Goal: Information Seeking & Learning: Learn about a topic

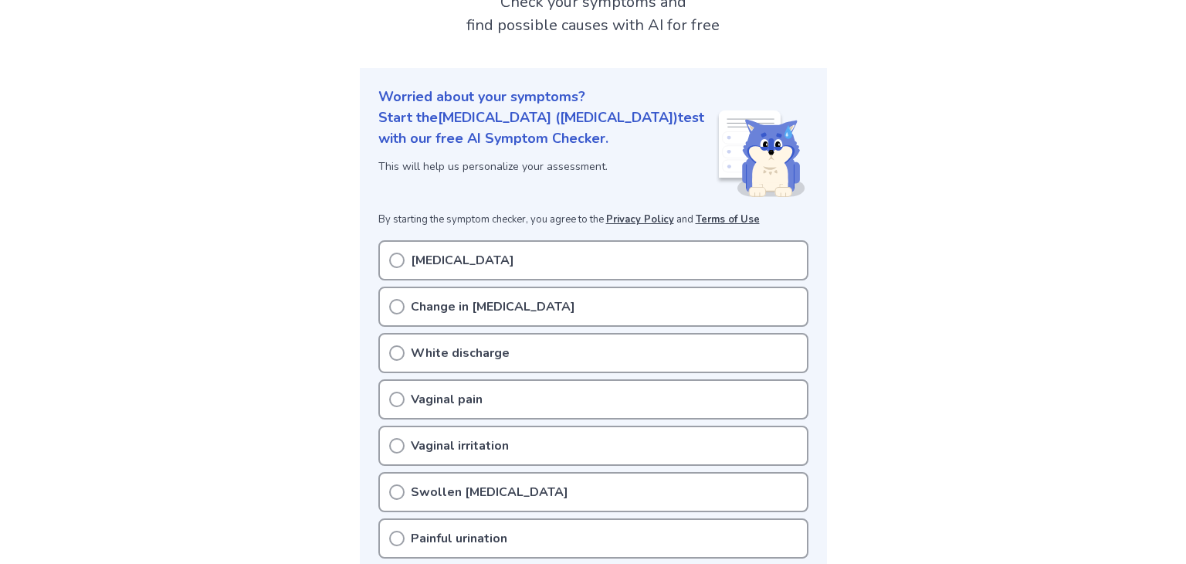
scroll to position [176, 0]
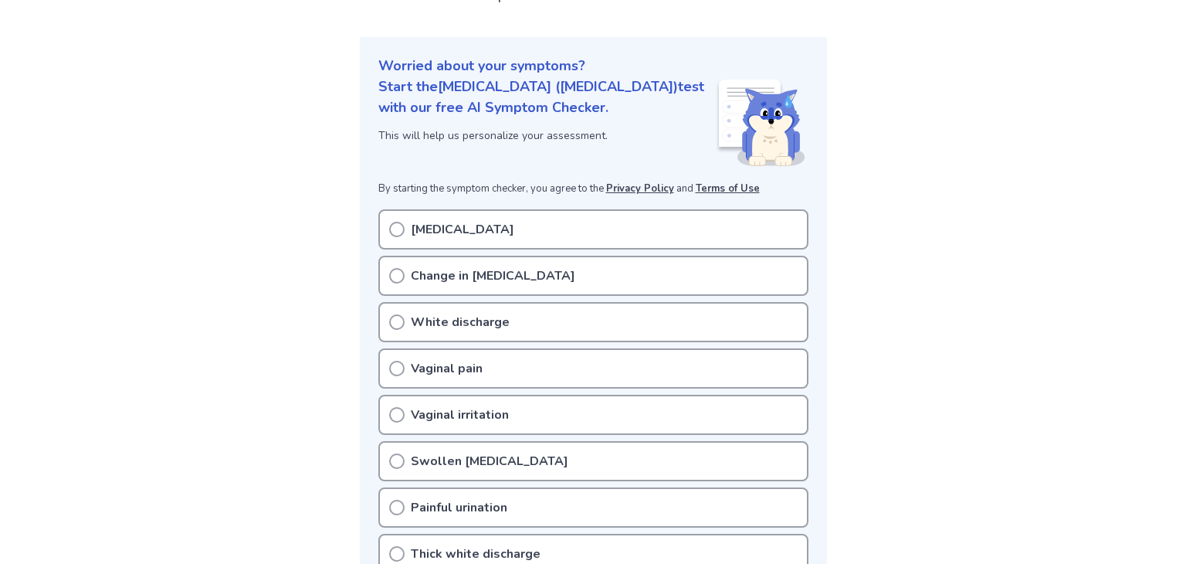
click at [502, 224] on div "Vaginal itching" at bounding box center [593, 229] width 430 height 40
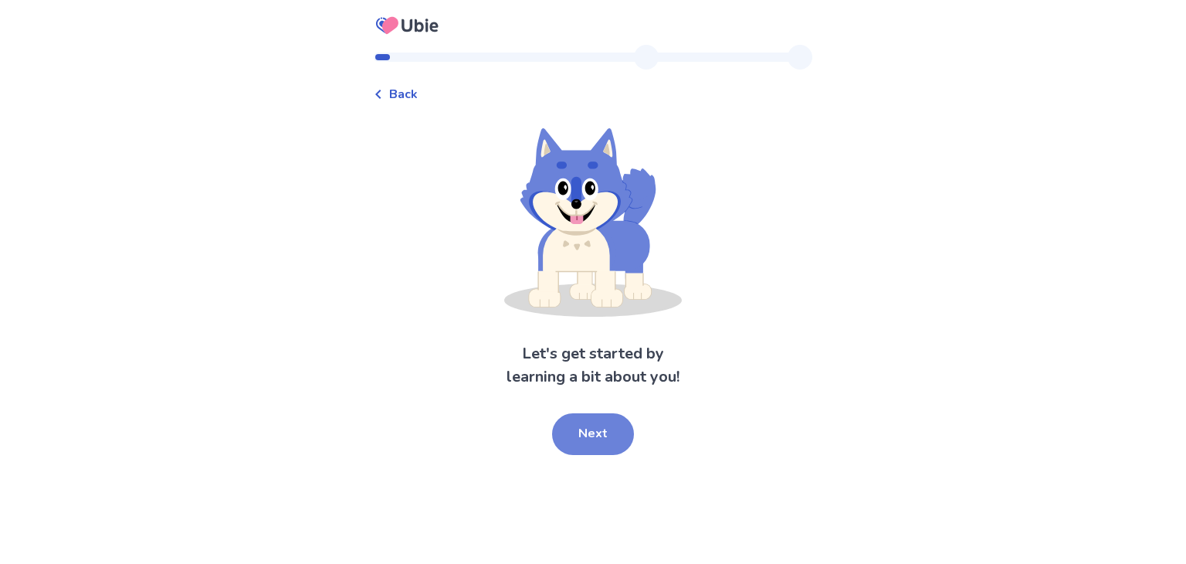
click at [585, 423] on button "Next" at bounding box center [593, 434] width 82 height 42
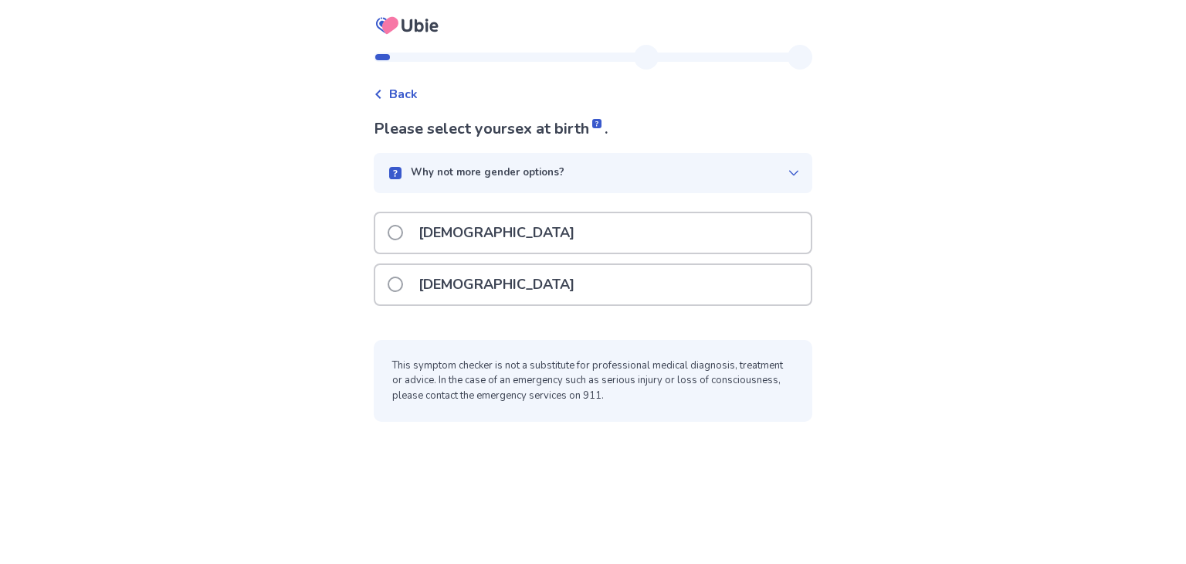
click at [554, 284] on div "[DEMOGRAPHIC_DATA]" at bounding box center [593, 284] width 436 height 39
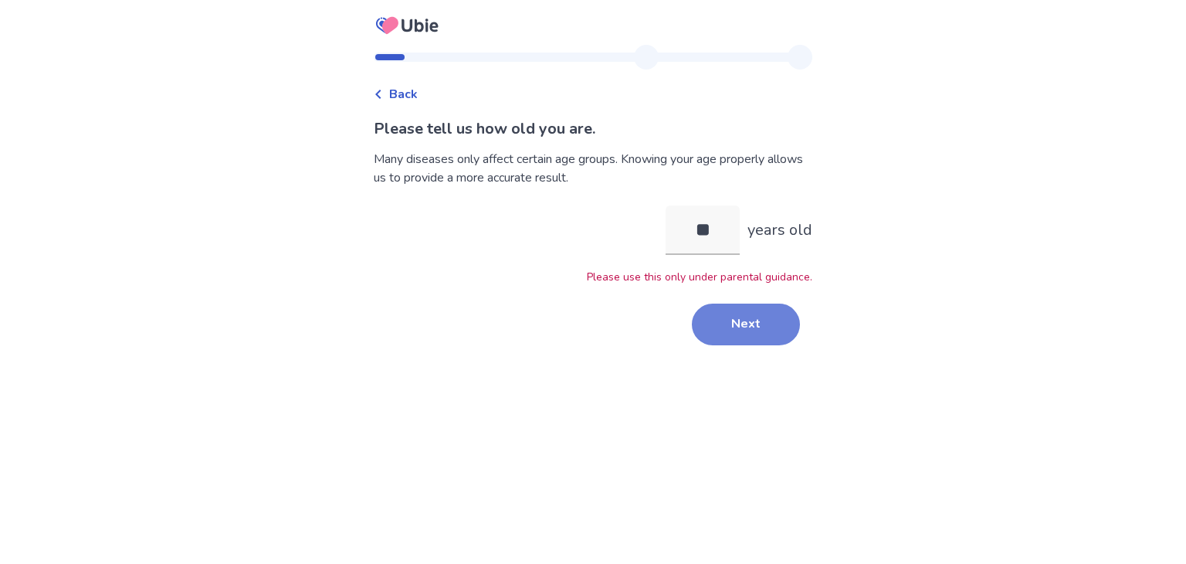
type input "**"
click at [735, 321] on button "Next" at bounding box center [746, 324] width 108 height 42
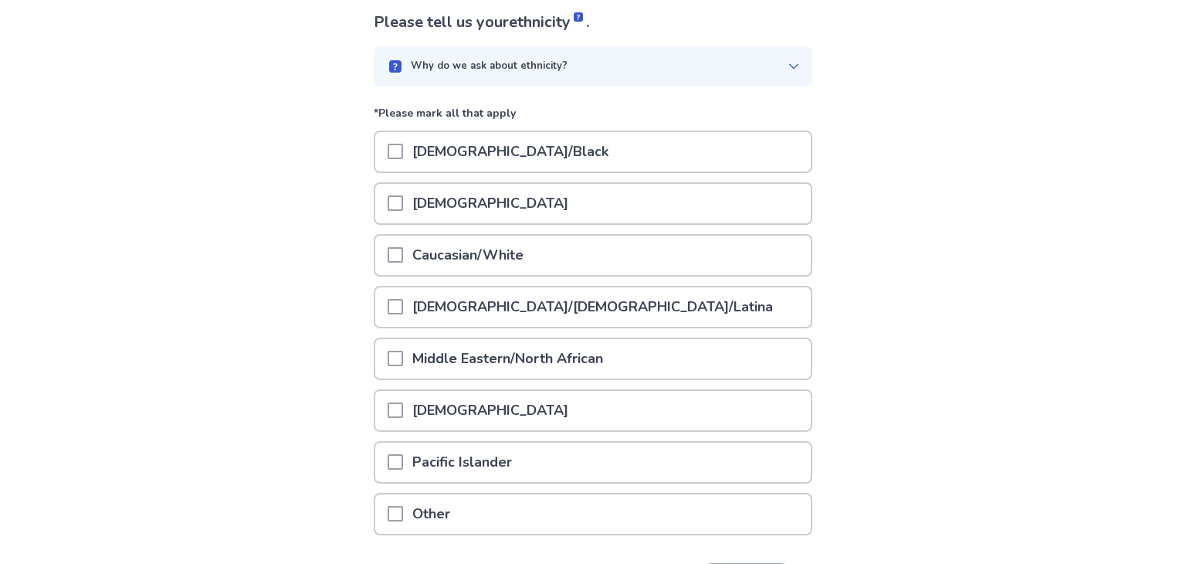
scroll to position [108, 0]
click at [548, 258] on div "Caucasian/White" at bounding box center [593, 253] width 436 height 39
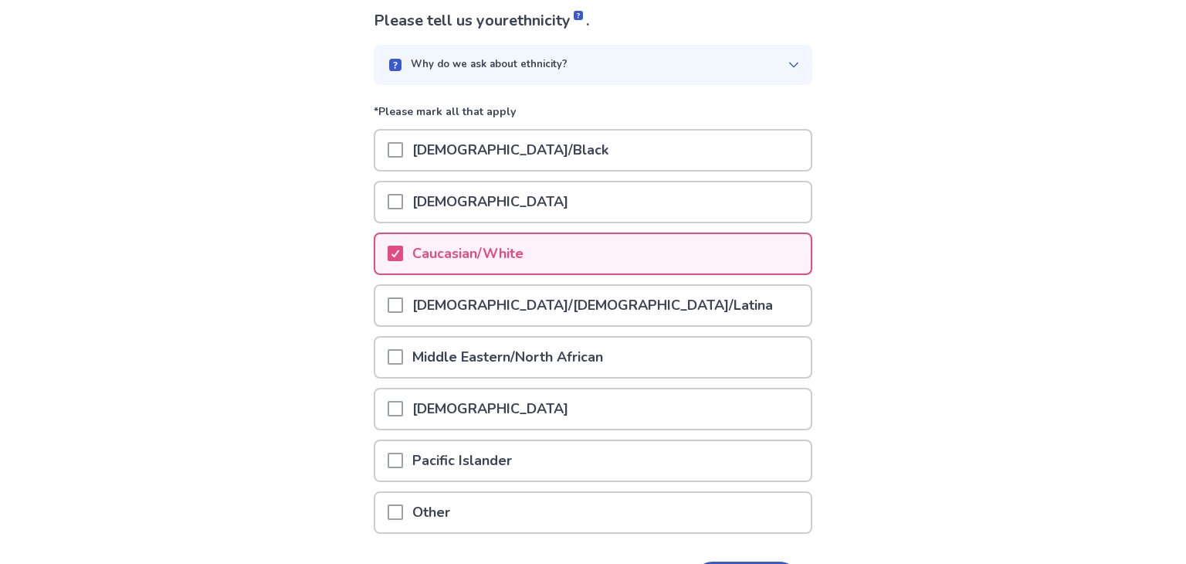
scroll to position [210, 0]
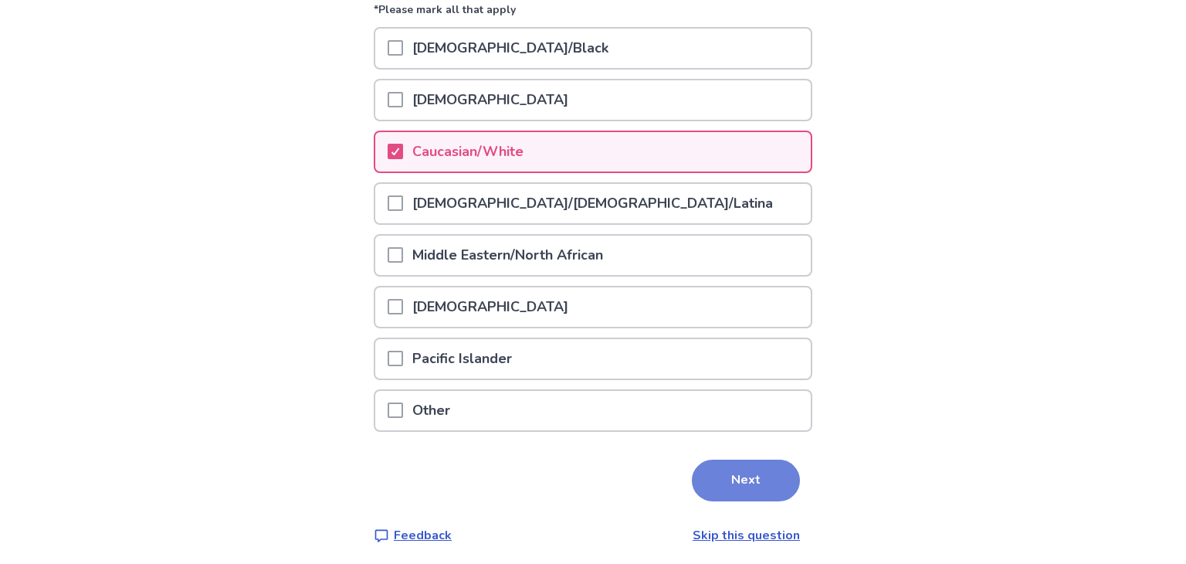
click at [740, 490] on button "Next" at bounding box center [746, 480] width 108 height 42
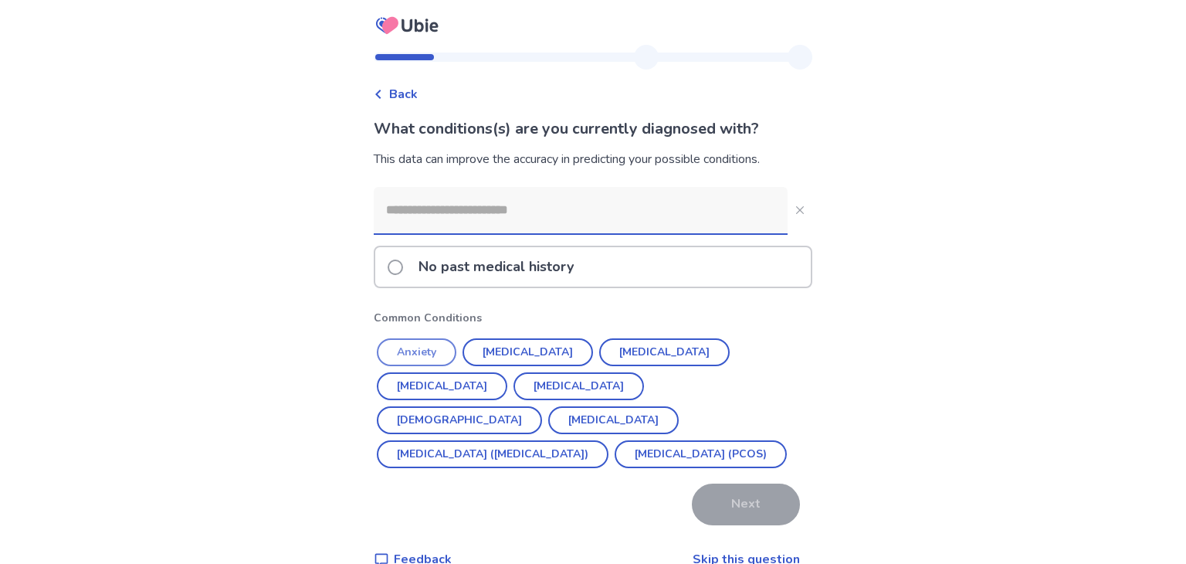
click at [438, 347] on button "Anxiety" at bounding box center [417, 352] width 80 height 28
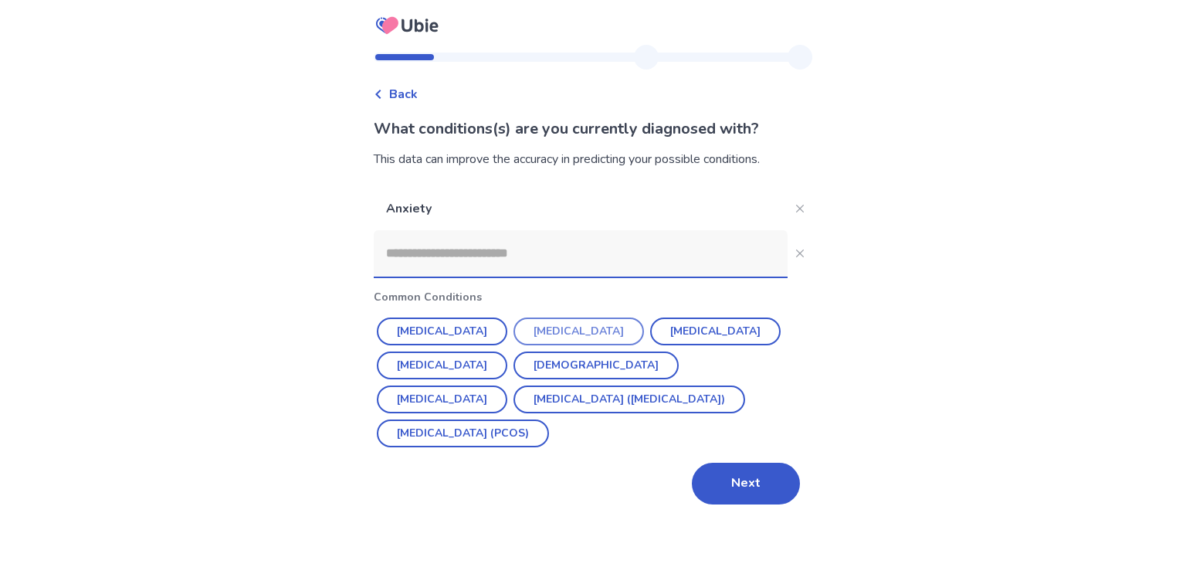
click at [547, 334] on button "[MEDICAL_DATA]" at bounding box center [579, 331] width 131 height 28
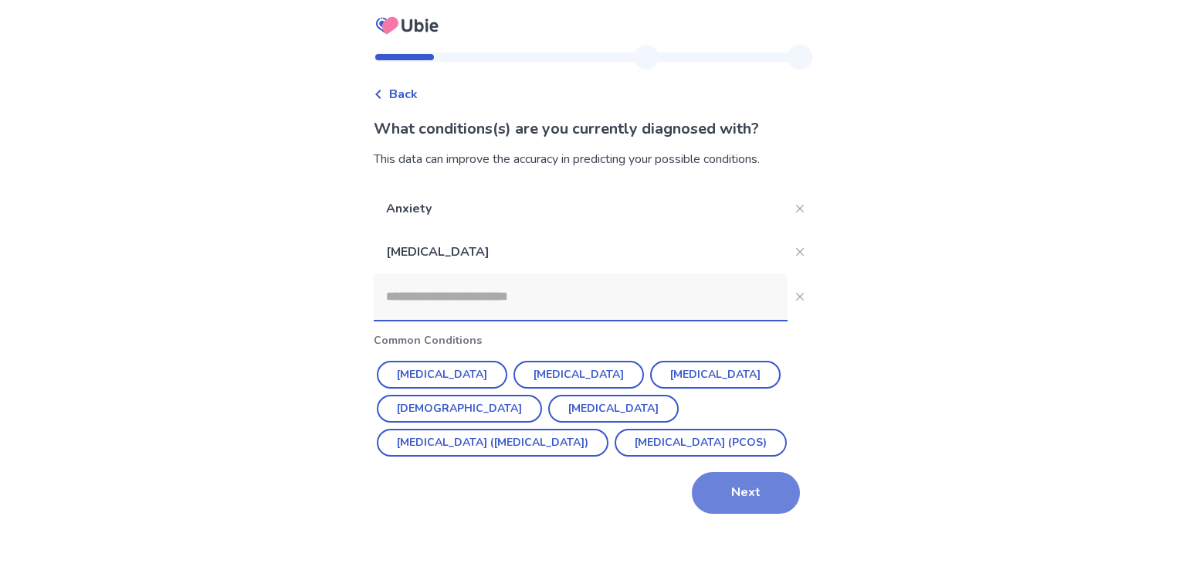
click at [737, 503] on button "Next" at bounding box center [746, 493] width 108 height 42
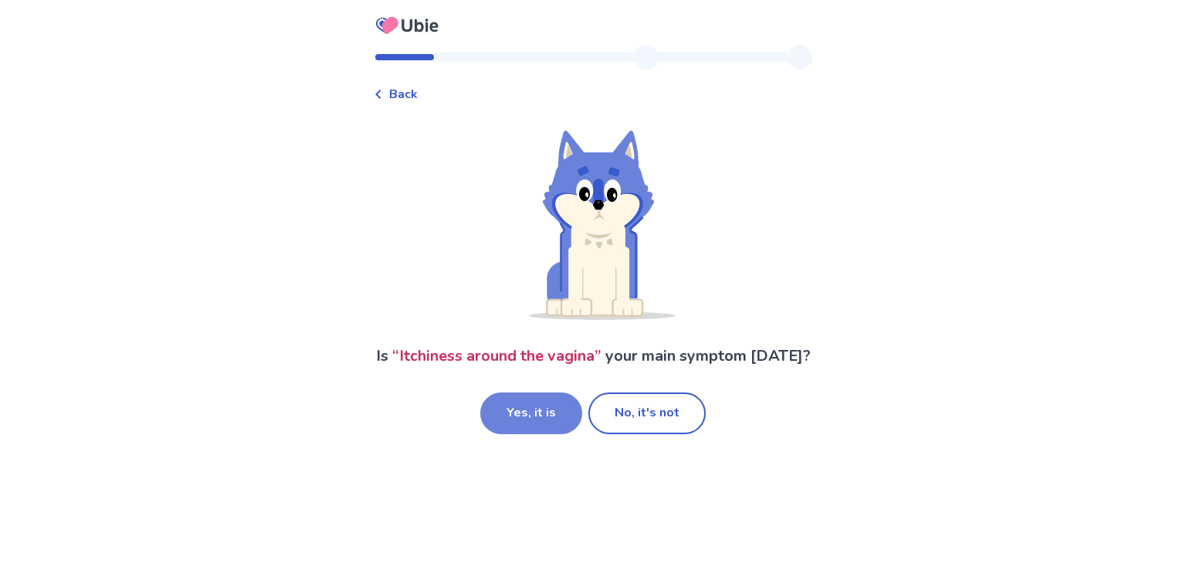
click at [555, 434] on button "Yes, it is" at bounding box center [531, 413] width 102 height 42
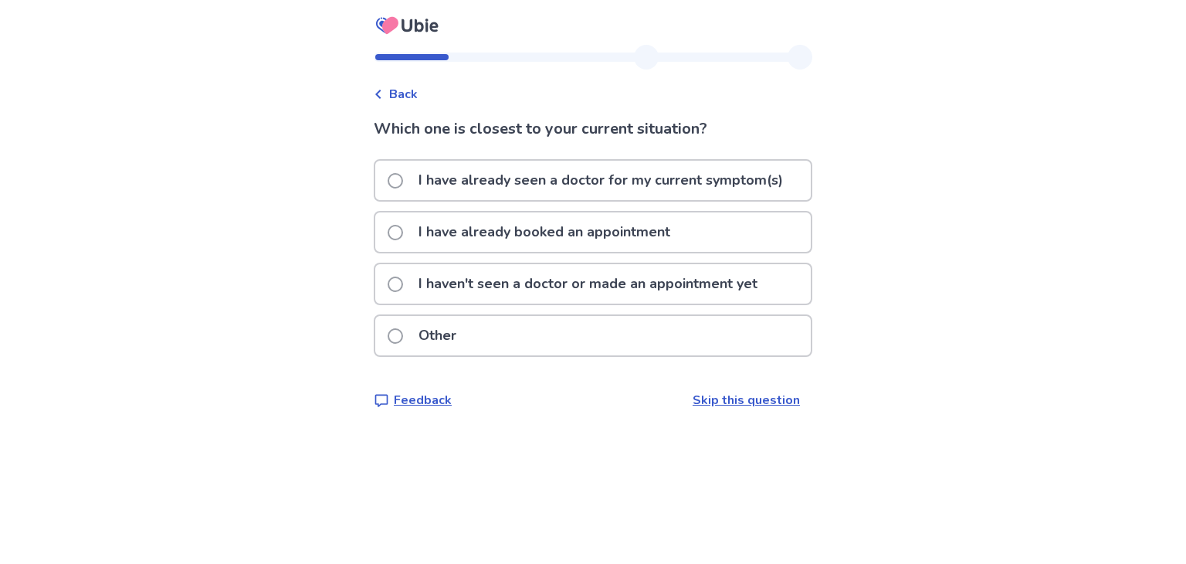
click at [619, 267] on p "I haven't seen a doctor or made an appointment yet" at bounding box center [588, 283] width 358 height 39
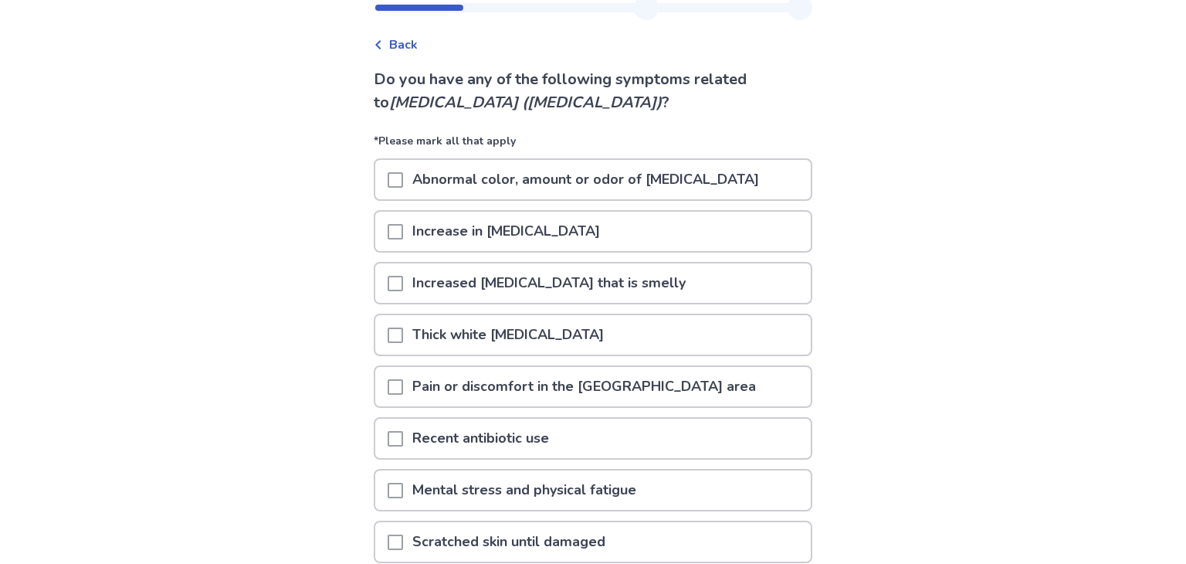
scroll to position [55, 0]
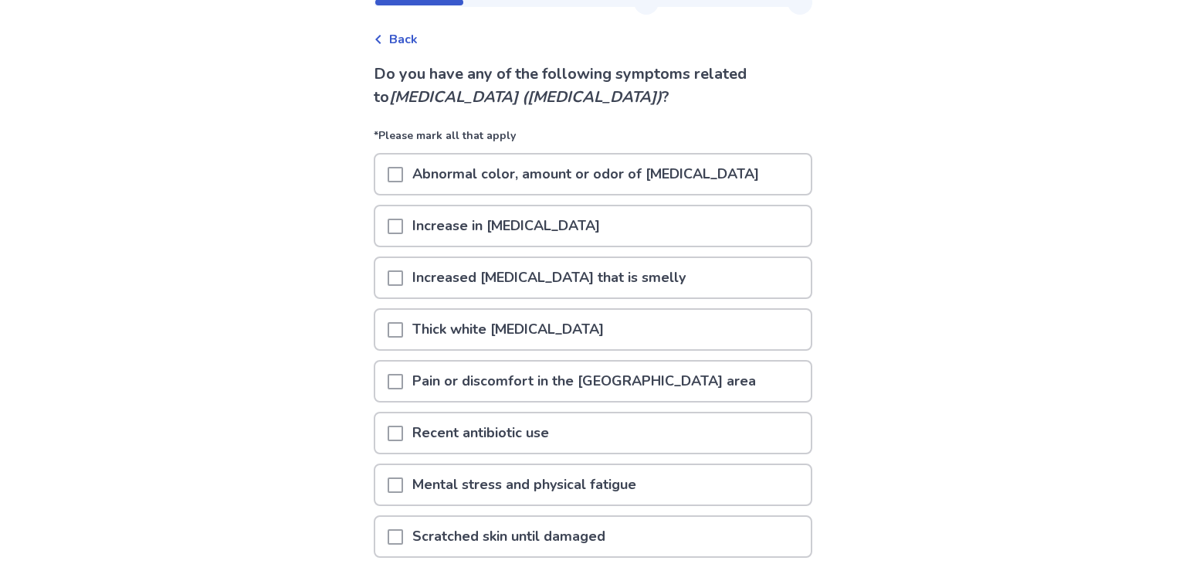
click at [403, 330] on span at bounding box center [395, 329] width 15 height 15
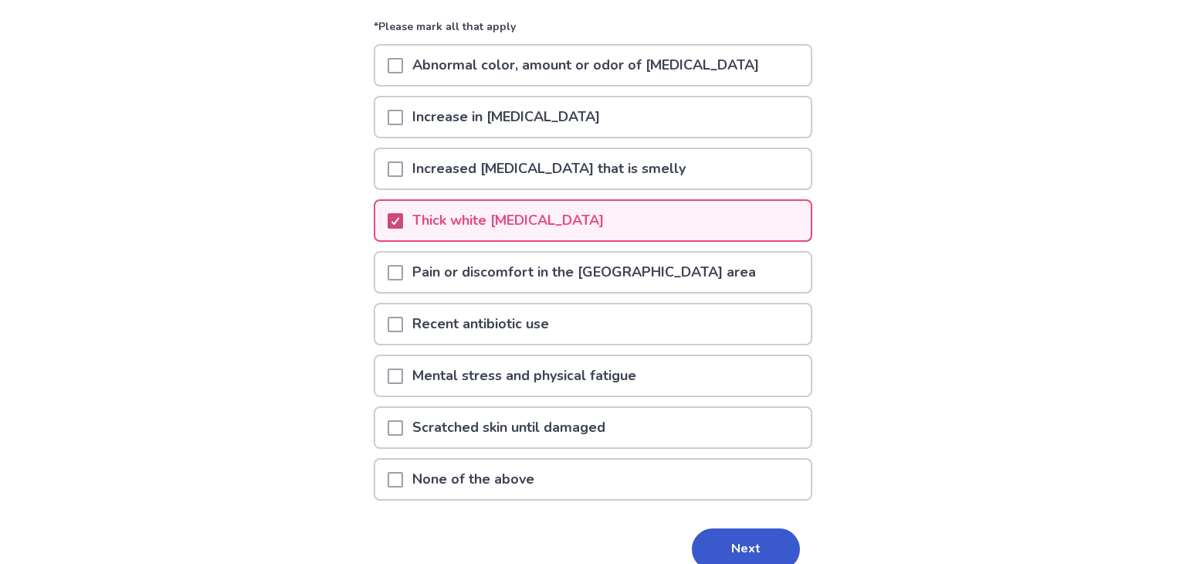
scroll to position [169, 0]
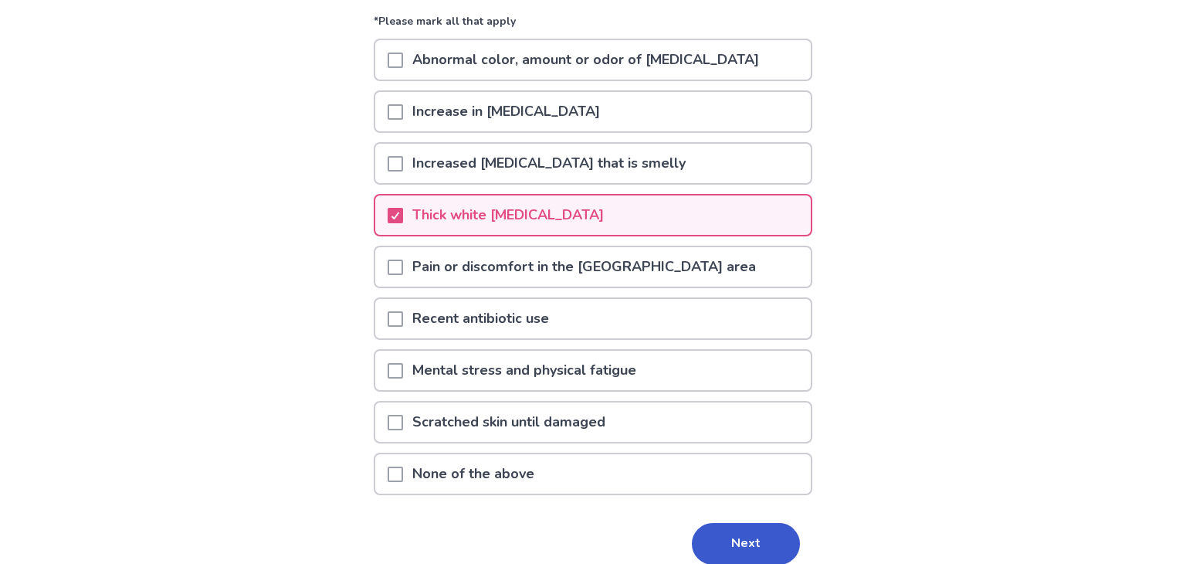
click at [403, 318] on span at bounding box center [395, 318] width 15 height 15
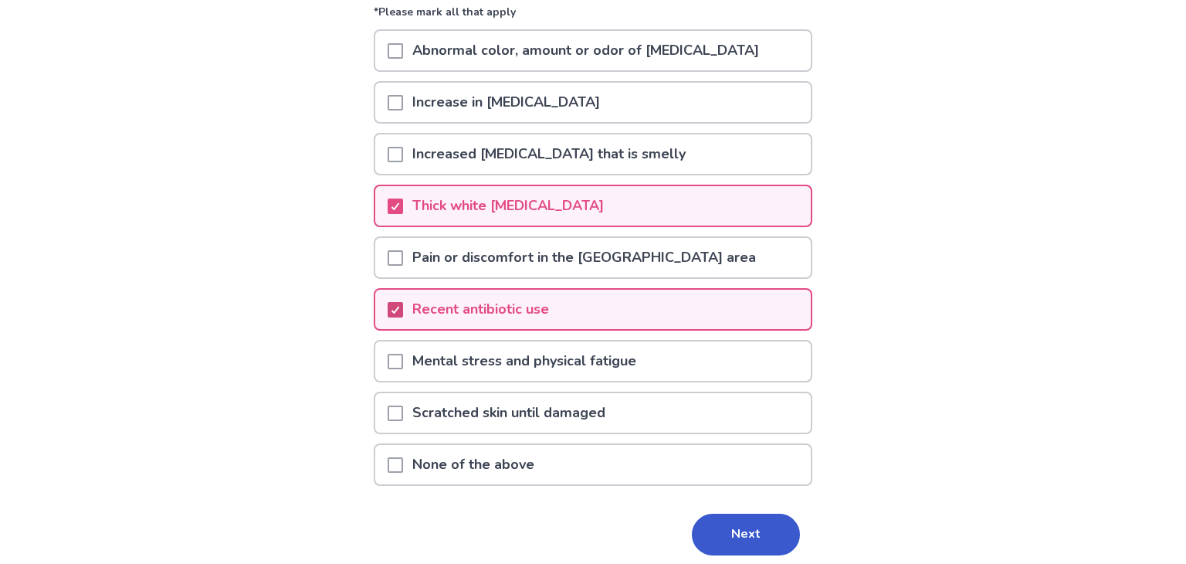
scroll to position [185, 0]
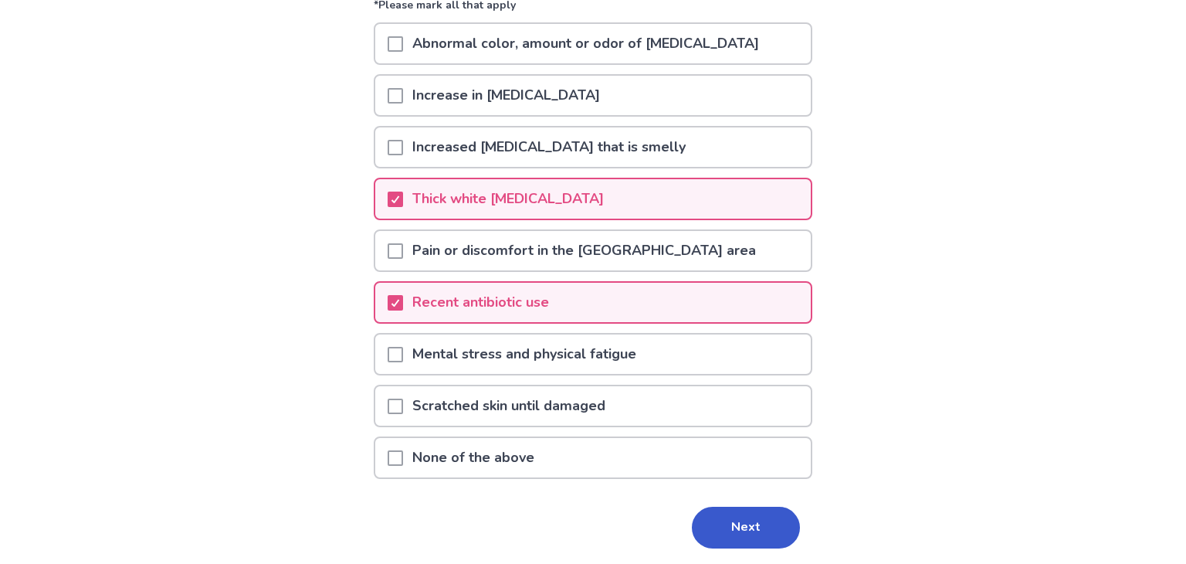
click at [398, 348] on span at bounding box center [395, 354] width 15 height 15
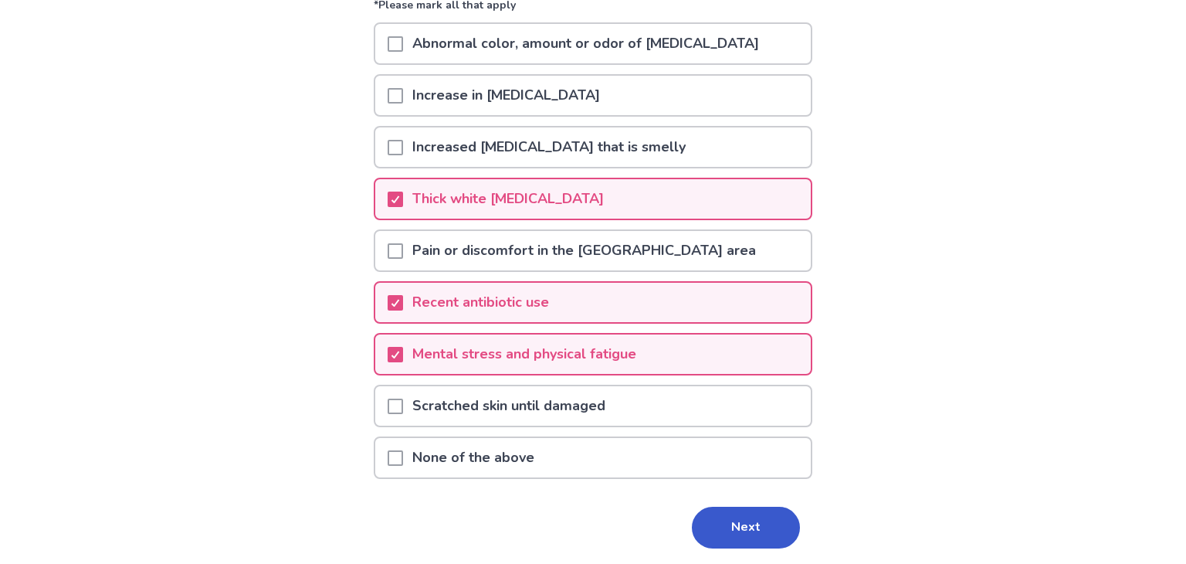
click at [397, 405] on span at bounding box center [395, 405] width 15 height 15
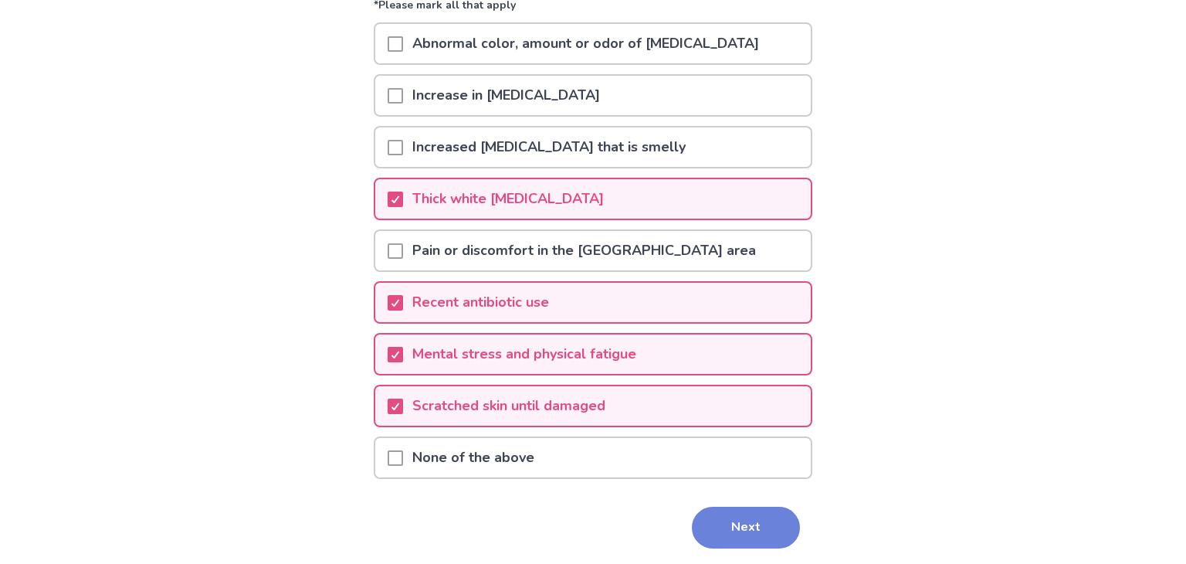
click at [723, 533] on button "Next" at bounding box center [746, 528] width 108 height 42
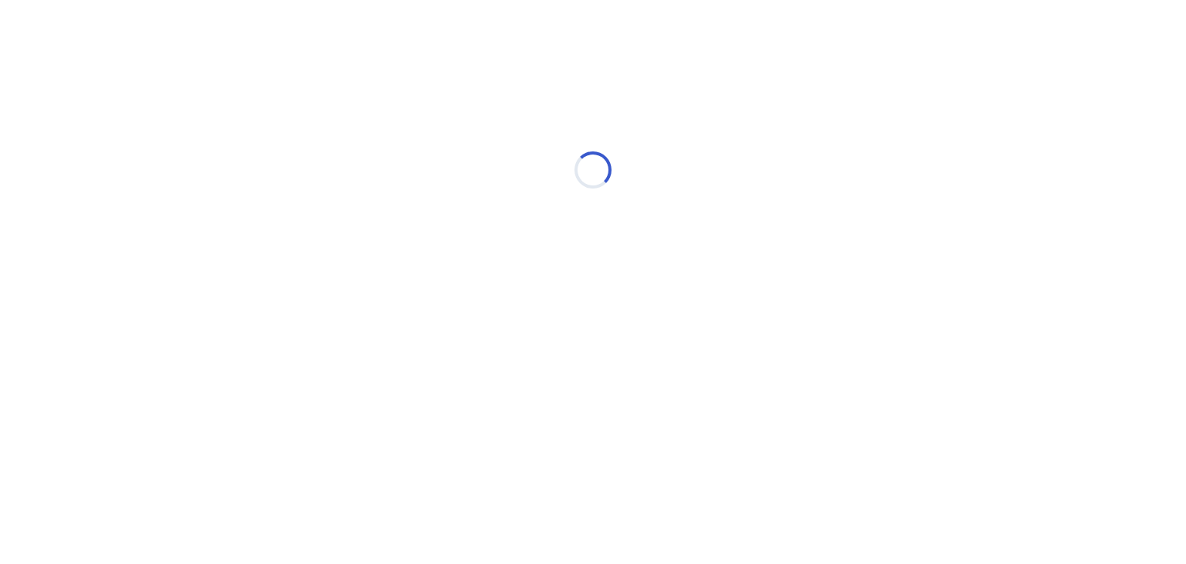
scroll to position [0, 0]
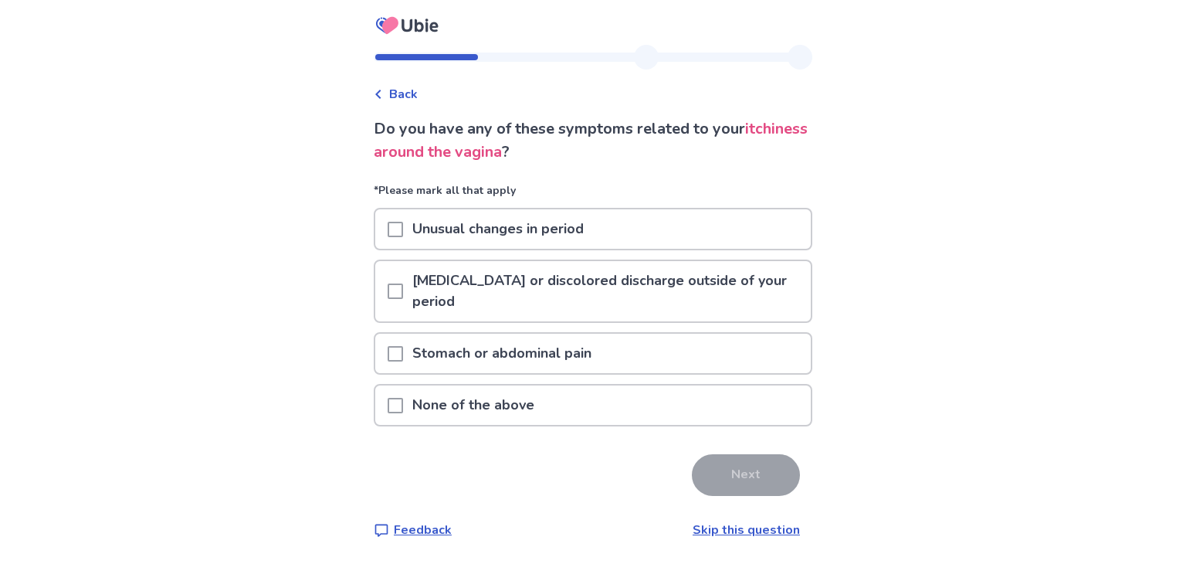
click at [402, 358] on span at bounding box center [395, 353] width 15 height 15
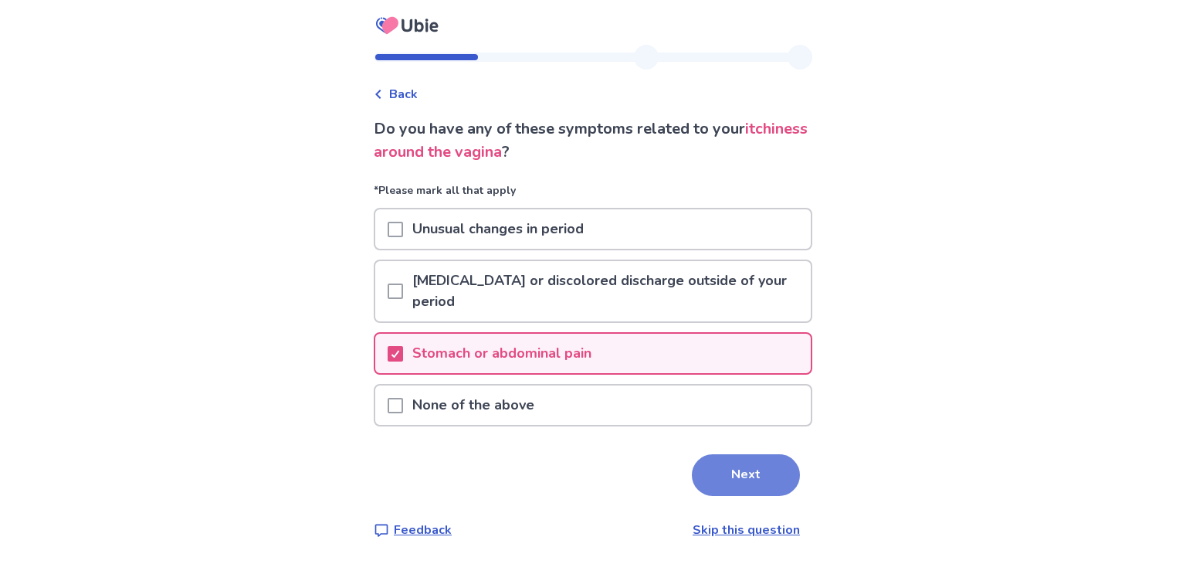
click at [725, 482] on button "Next" at bounding box center [746, 475] width 108 height 42
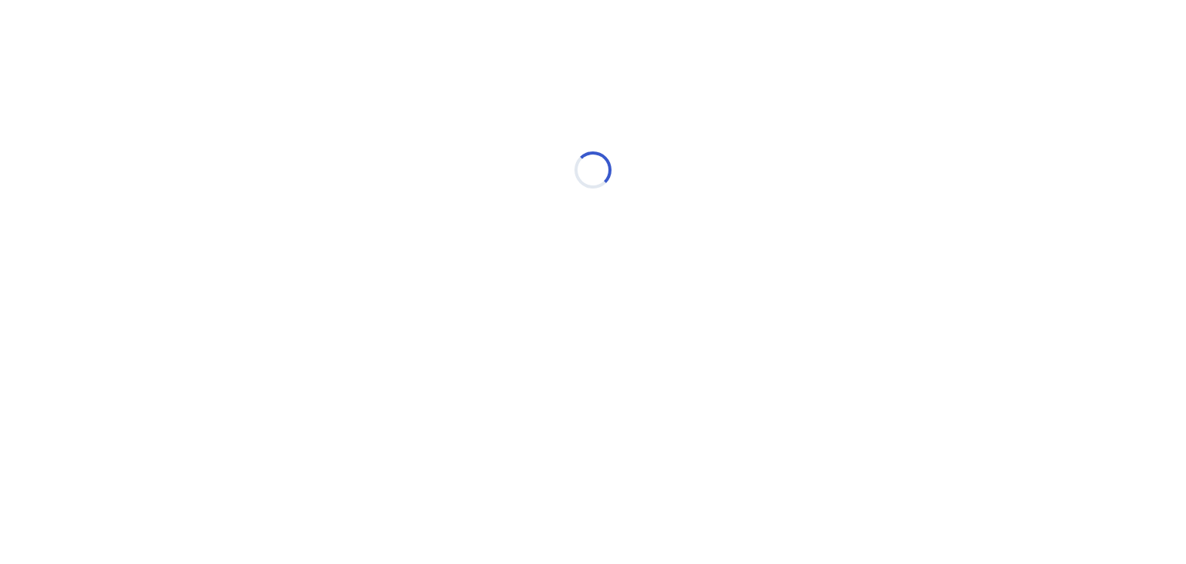
select select "*"
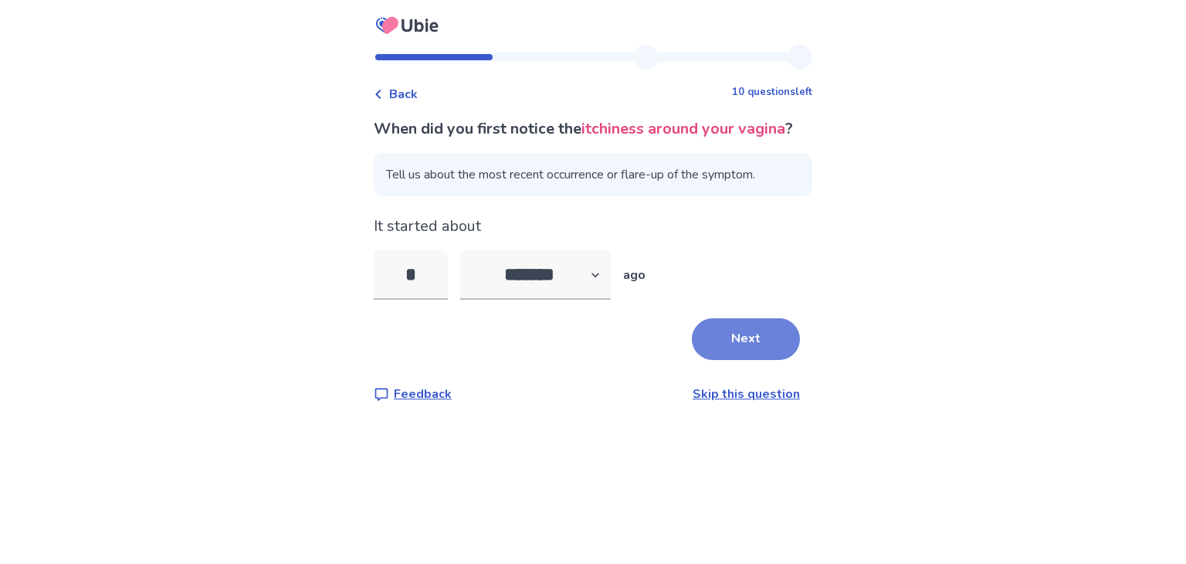
type input "*"
click at [707, 354] on button "Next" at bounding box center [746, 339] width 108 height 42
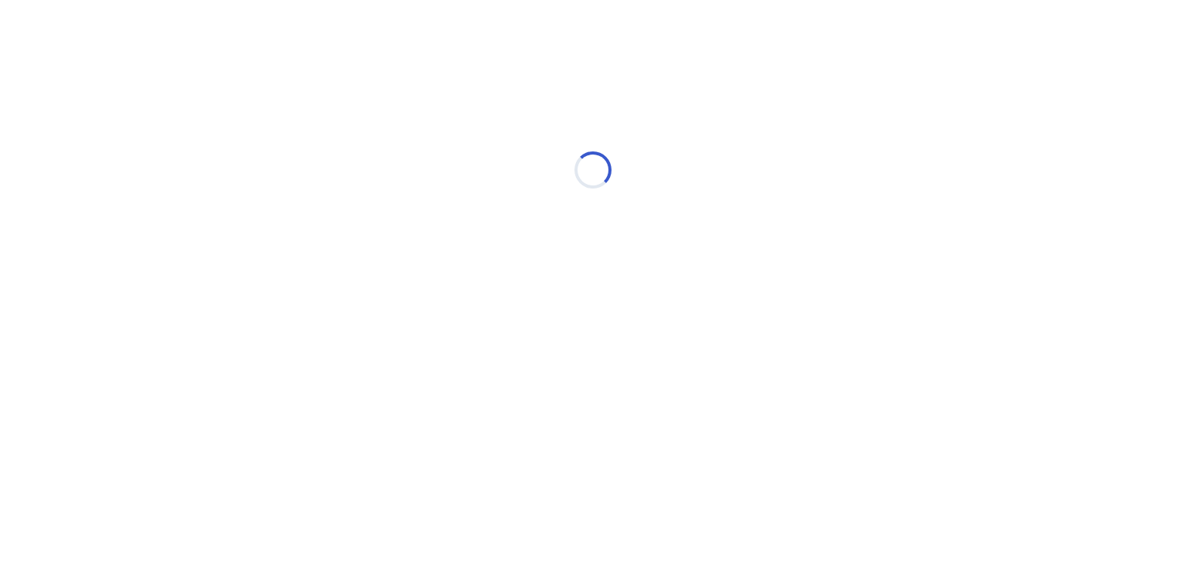
select select "*"
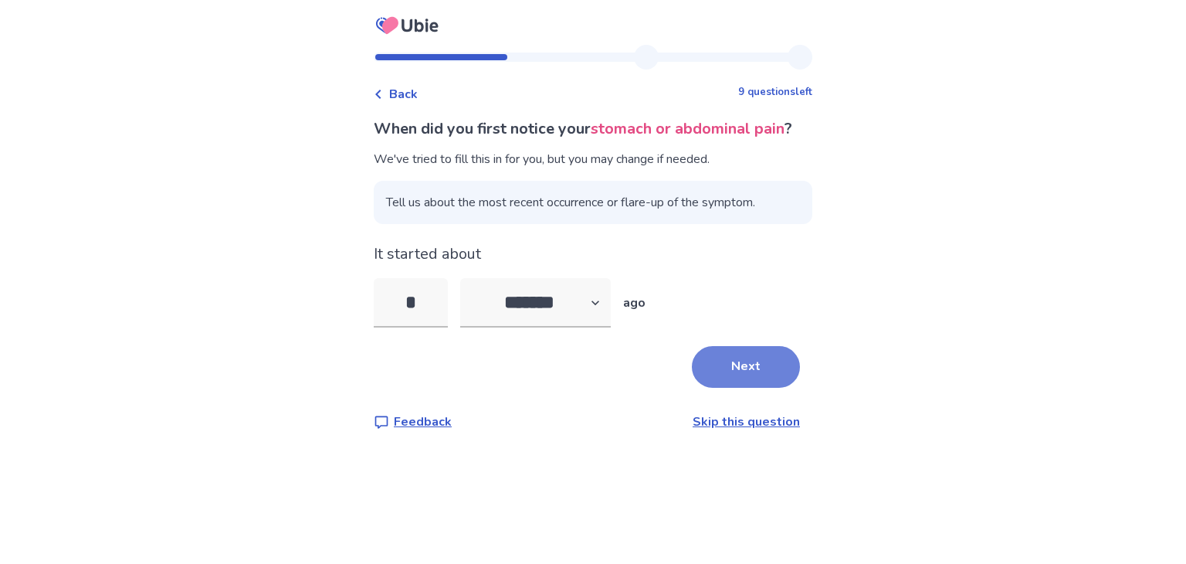
type input "*"
click at [741, 388] on button "Next" at bounding box center [746, 367] width 108 height 42
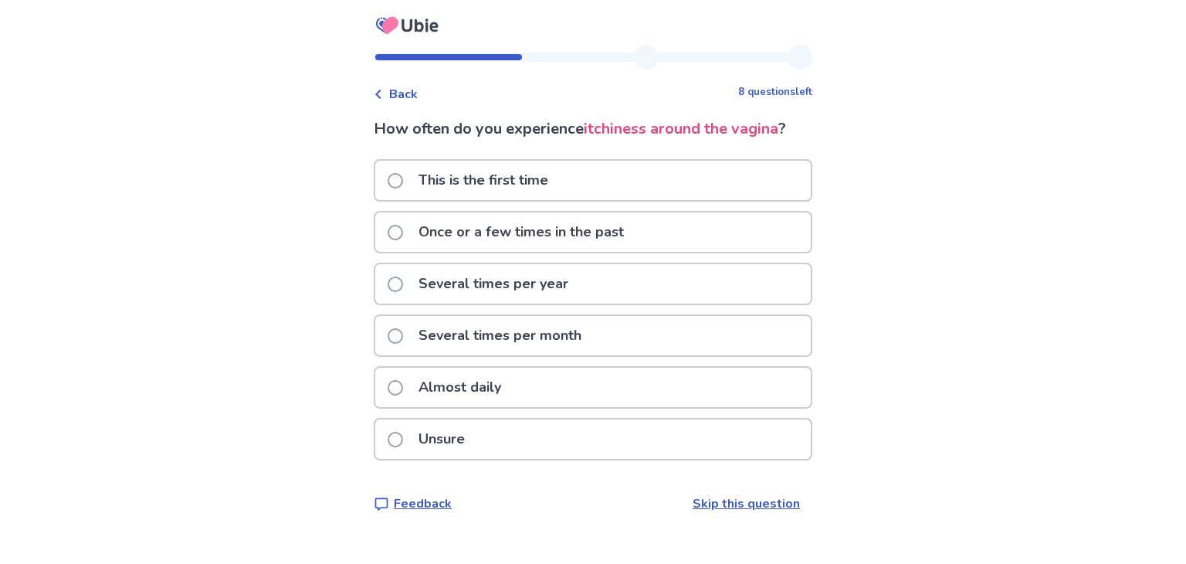
click at [664, 239] on div "Once or a few times in the past" at bounding box center [593, 231] width 436 height 39
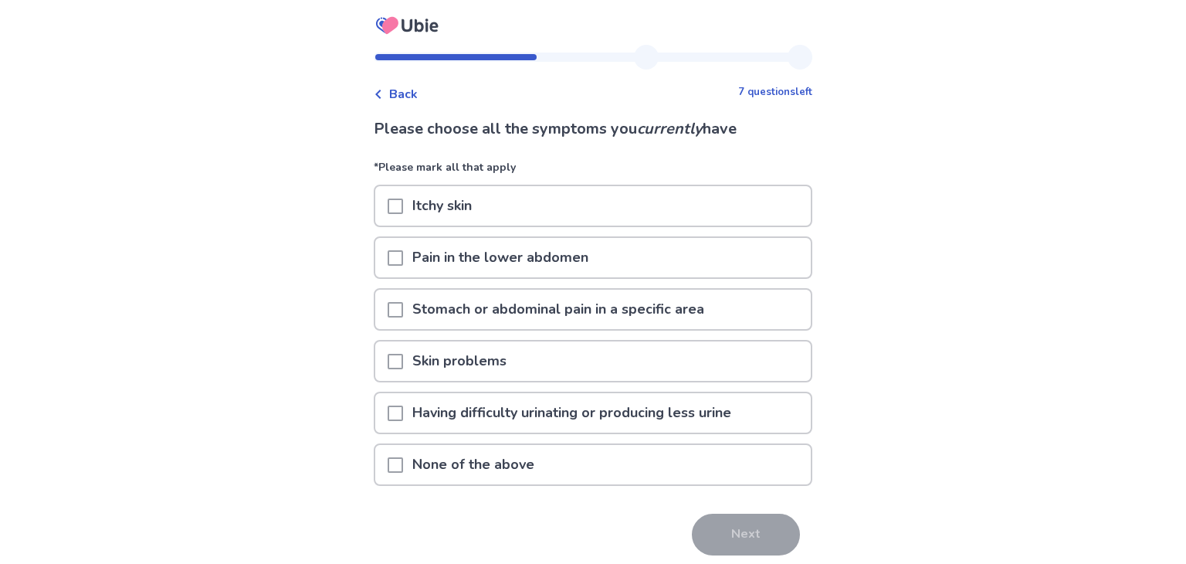
click at [623, 202] on div "Itchy skin" at bounding box center [593, 205] width 436 height 39
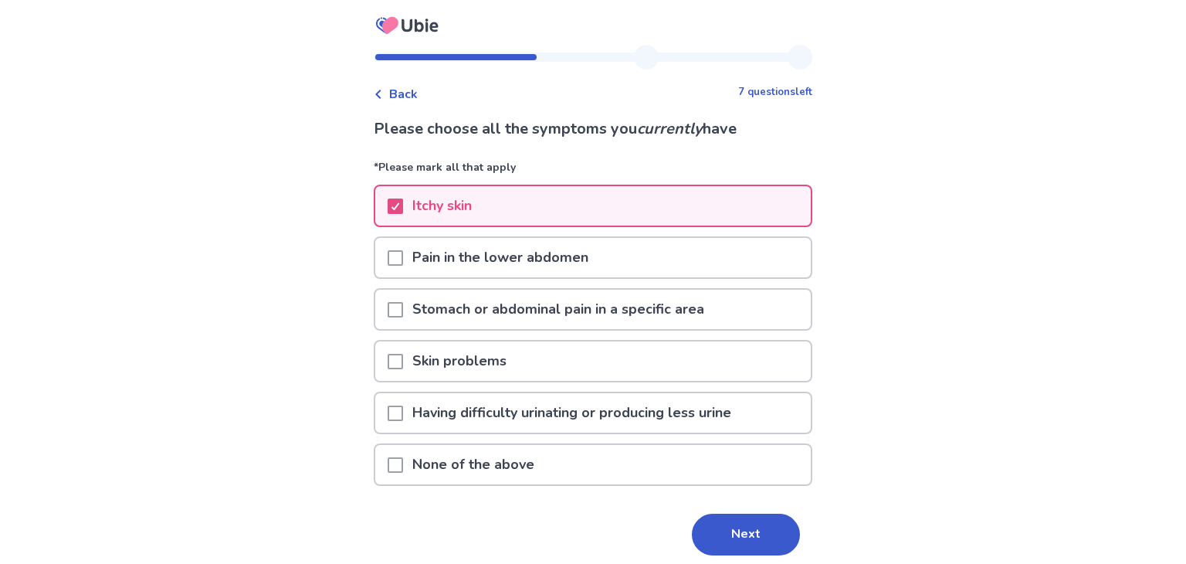
click at [663, 362] on div "Skin problems" at bounding box center [593, 360] width 436 height 39
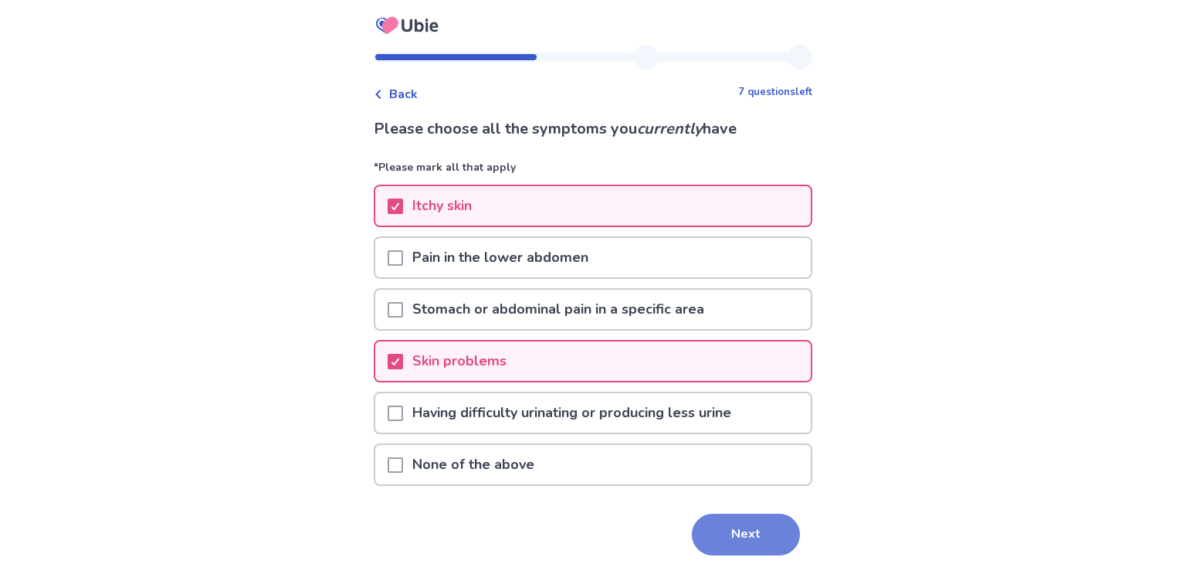
click at [722, 539] on button "Next" at bounding box center [746, 535] width 108 height 42
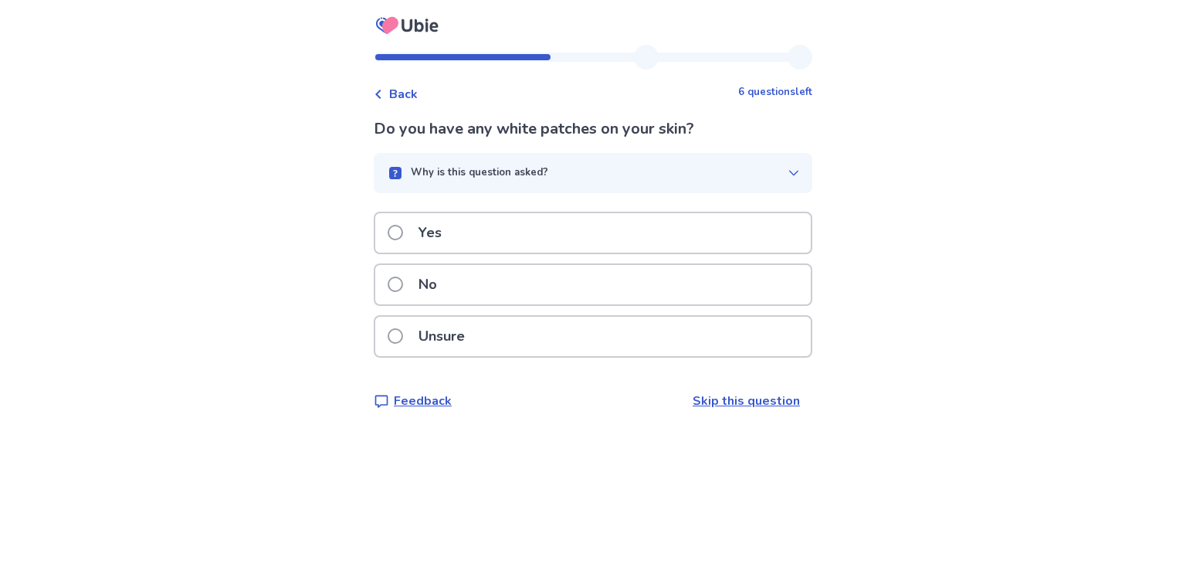
click at [602, 276] on div "No" at bounding box center [593, 284] width 436 height 39
click at [625, 287] on div "No" at bounding box center [593, 284] width 436 height 39
click at [530, 337] on div "Unsure" at bounding box center [593, 336] width 436 height 39
click at [644, 232] on div "Yes" at bounding box center [593, 232] width 436 height 39
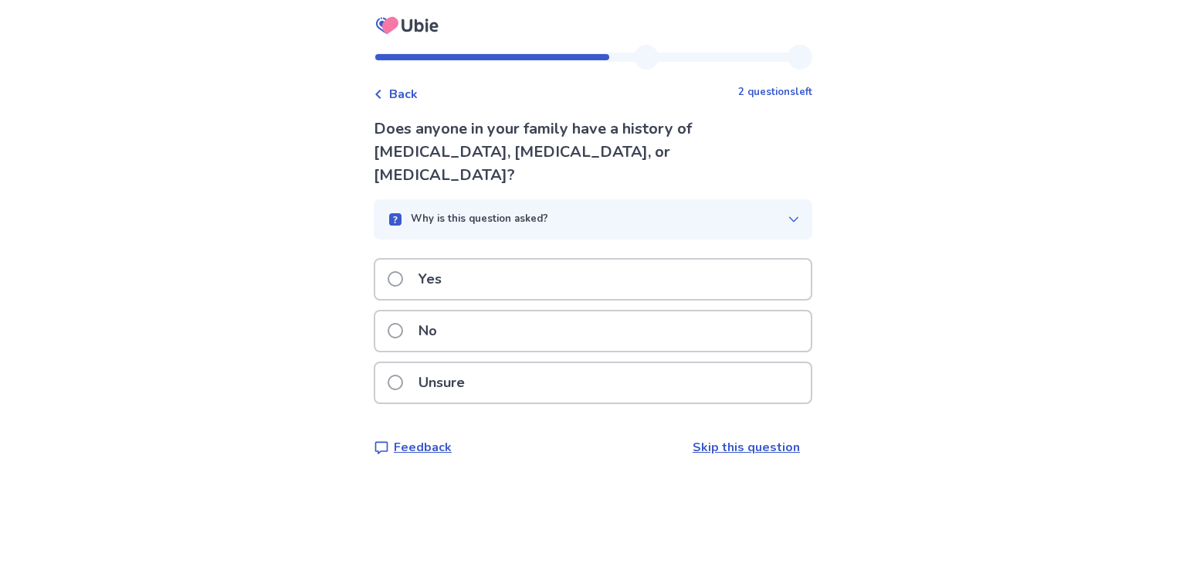
click at [629, 311] on div "No" at bounding box center [593, 330] width 436 height 39
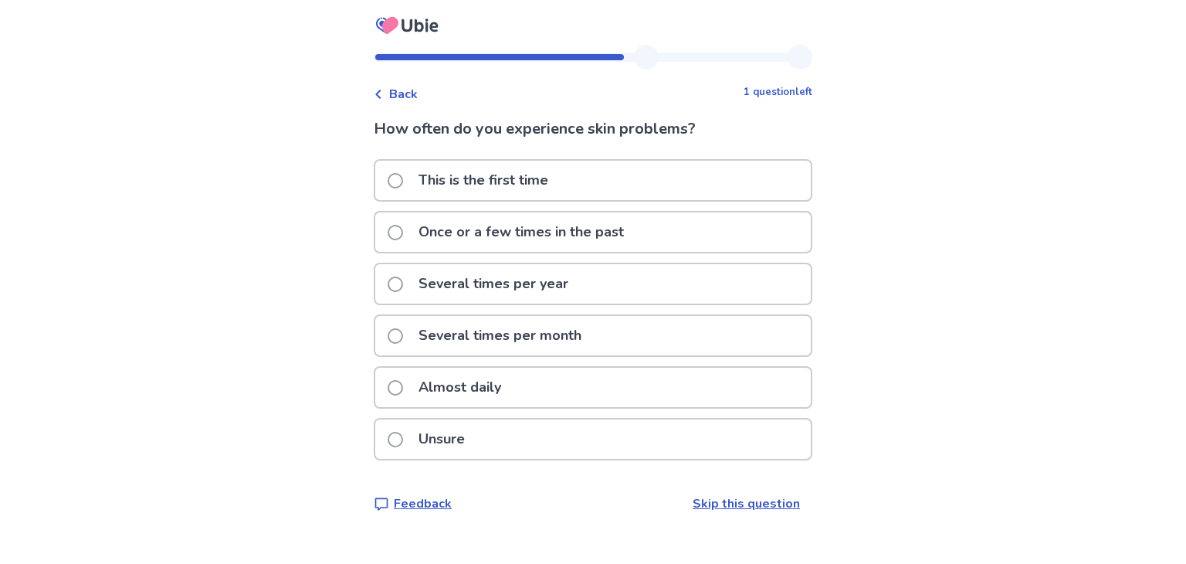
click at [619, 284] on div "Several times per year" at bounding box center [593, 283] width 436 height 39
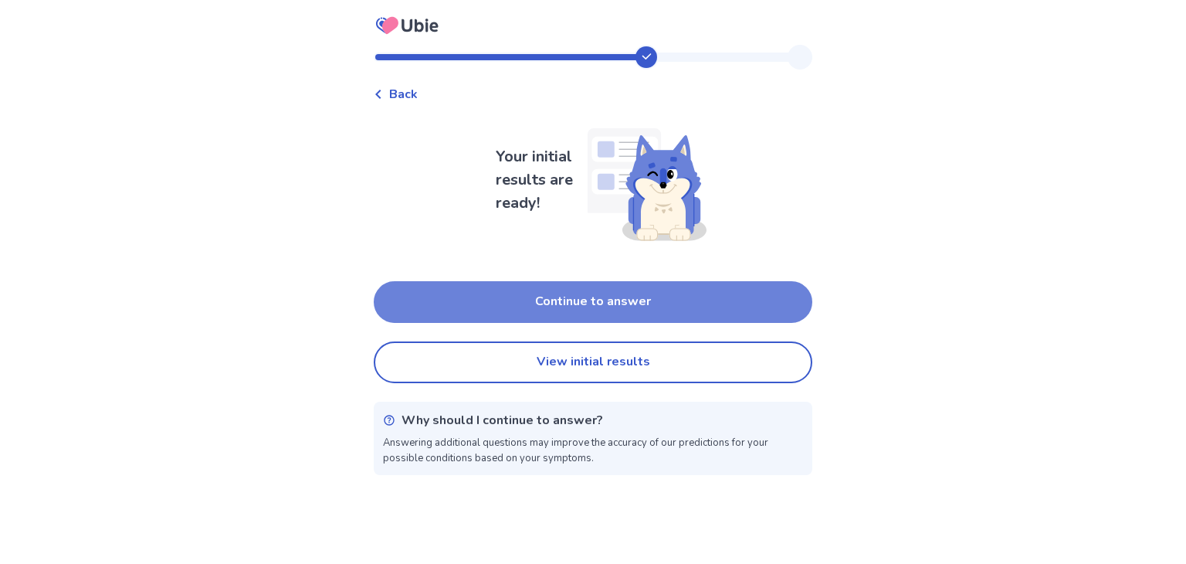
click at [619, 307] on button "Continue to answer" at bounding box center [593, 302] width 439 height 42
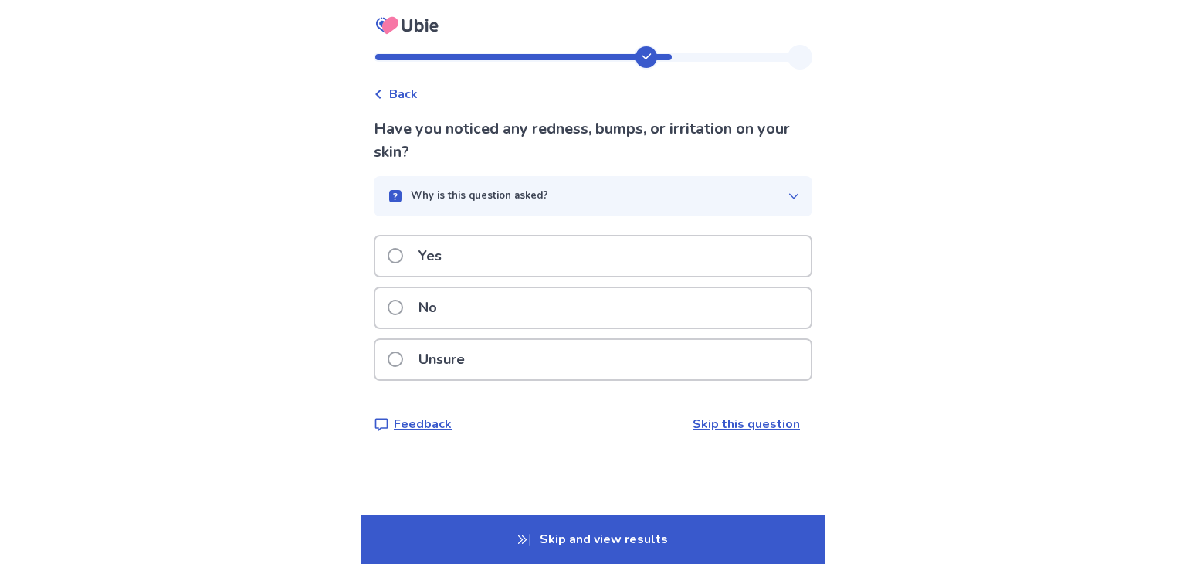
click at [605, 551] on p "Skip and view results" at bounding box center [592, 538] width 463 height 49
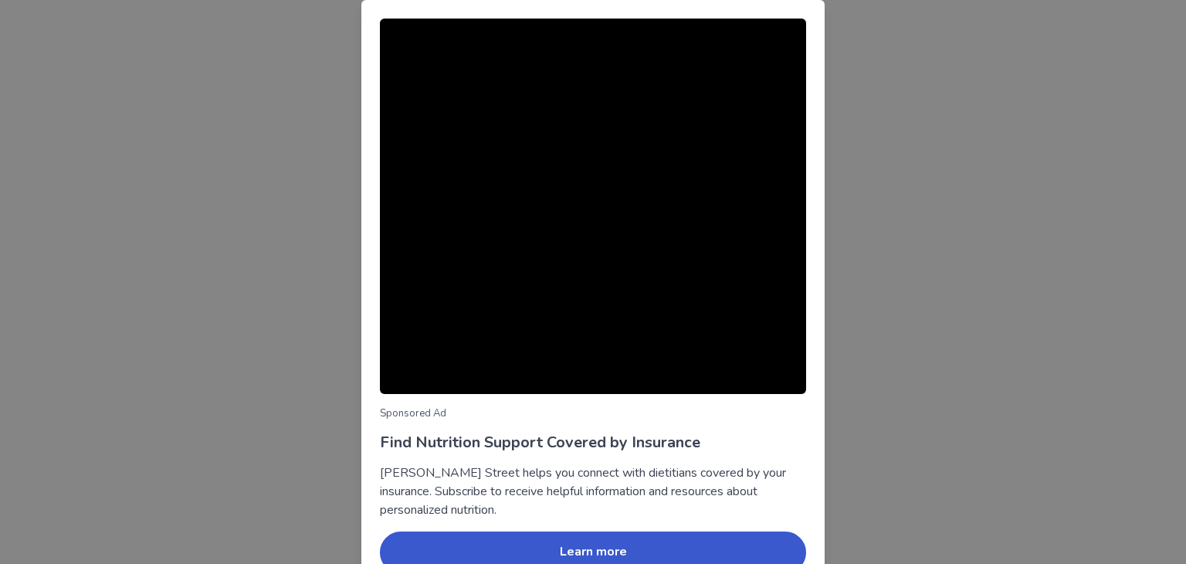
click at [903, 153] on div "Sponsored Ad Find Nutrition Support Covered by Insurance [PERSON_NAME] Street h…" at bounding box center [593, 282] width 1186 height 564
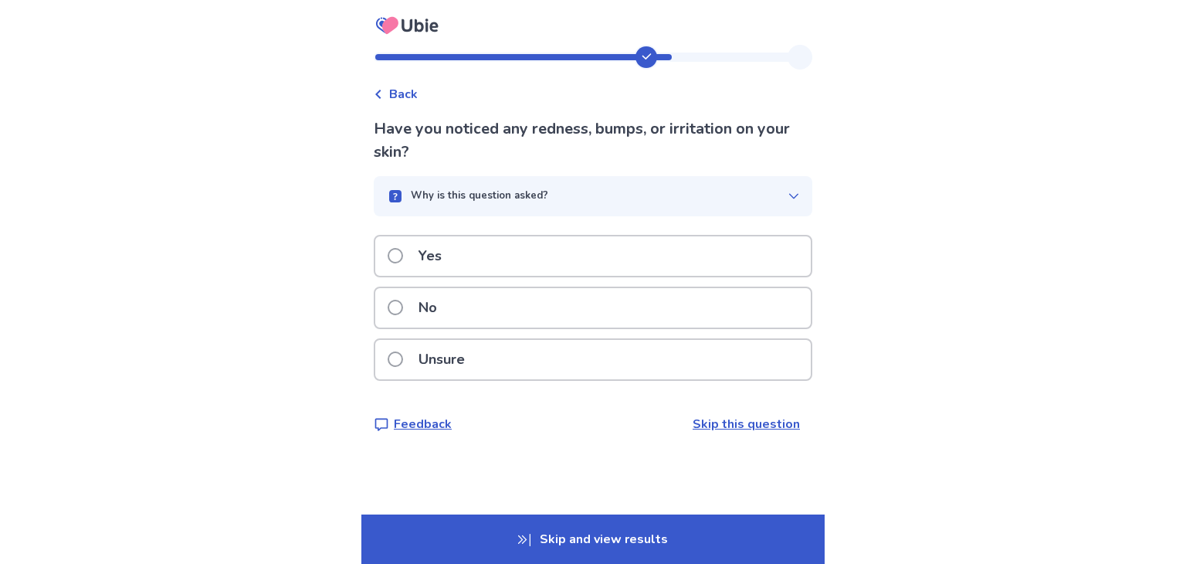
click at [629, 544] on p "Skip and view results" at bounding box center [592, 538] width 463 height 49
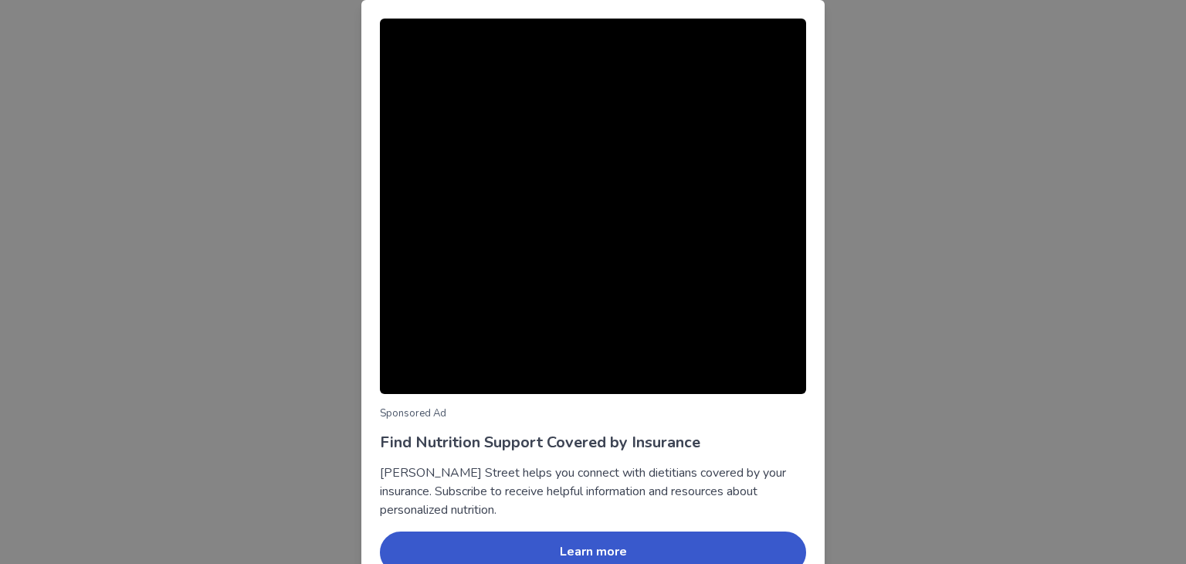
scroll to position [79, 0]
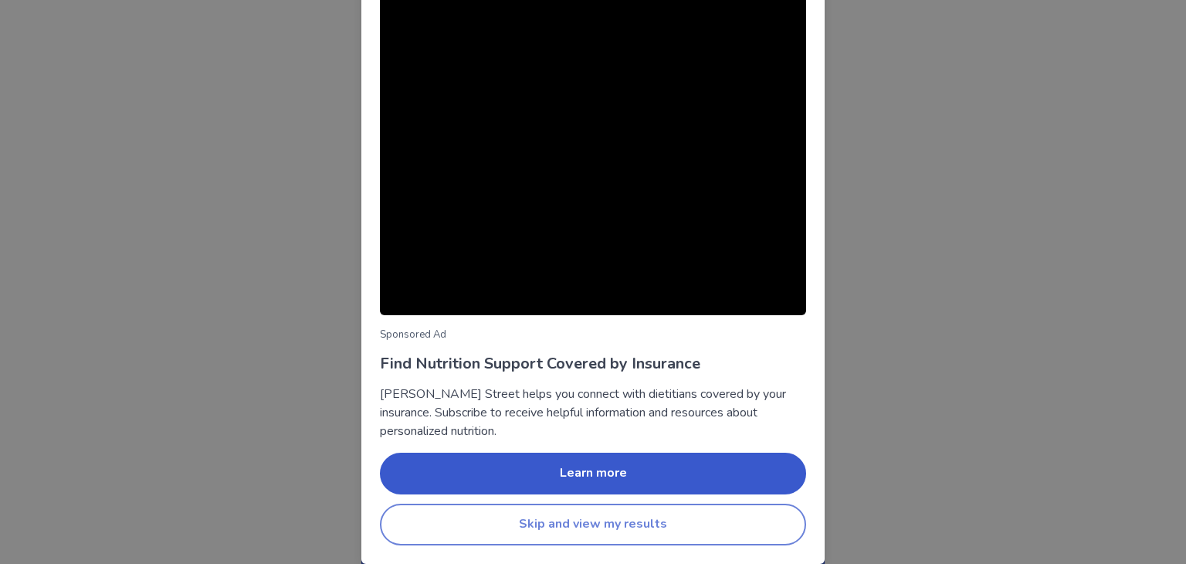
click at [583, 534] on button "Skip and view my results" at bounding box center [593, 524] width 426 height 42
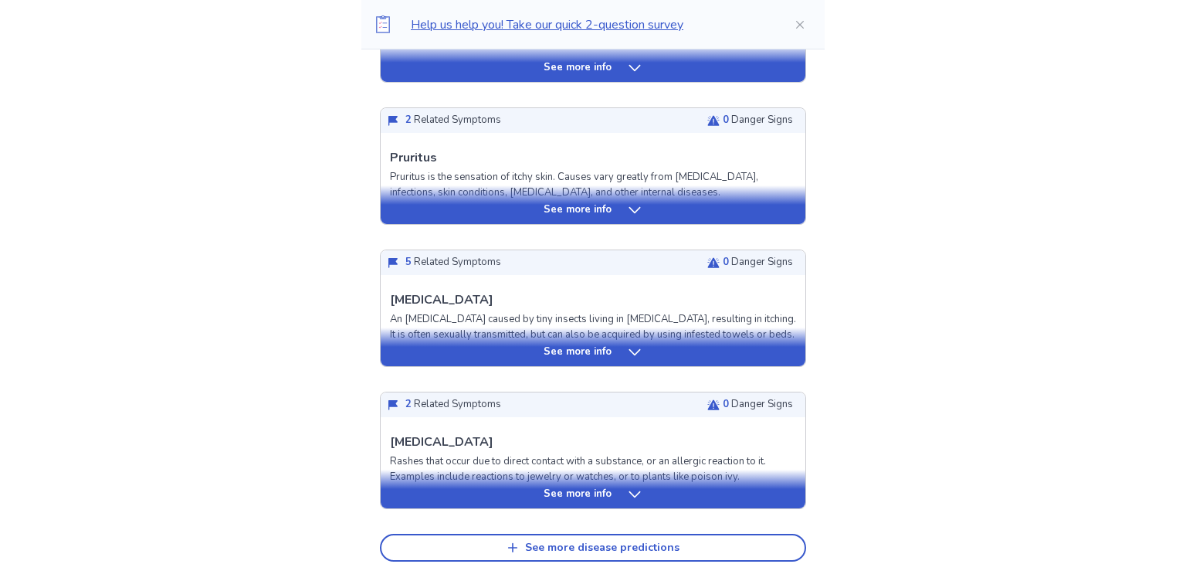
scroll to position [549, 0]
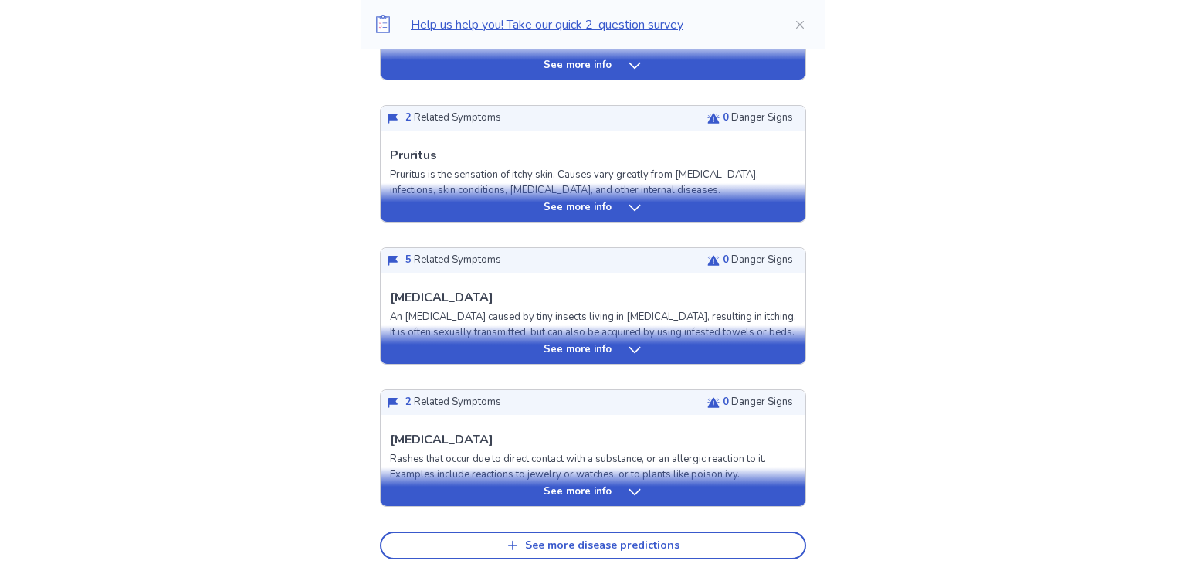
click at [582, 484] on p "See more info" at bounding box center [578, 491] width 68 height 15
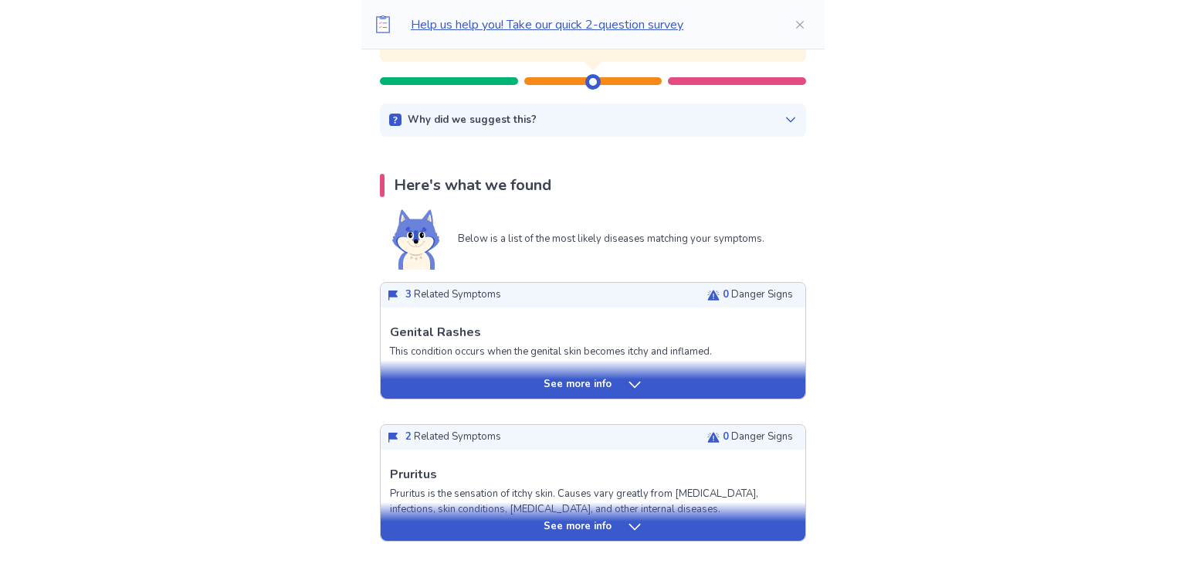
scroll to position [206, 0]
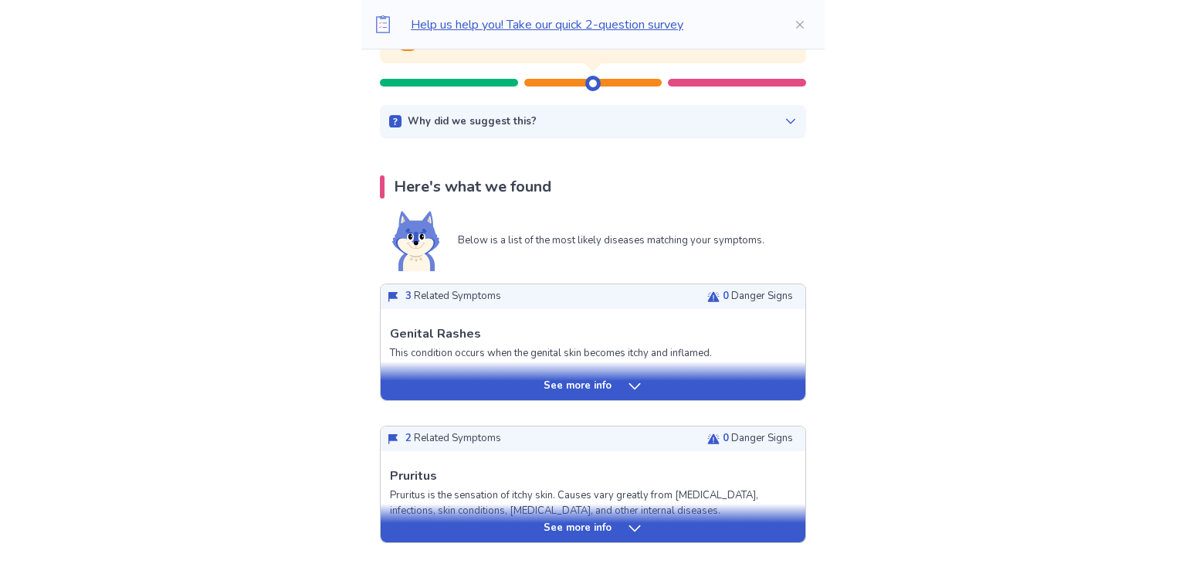
click at [631, 385] on icon at bounding box center [635, 386] width 12 height 6
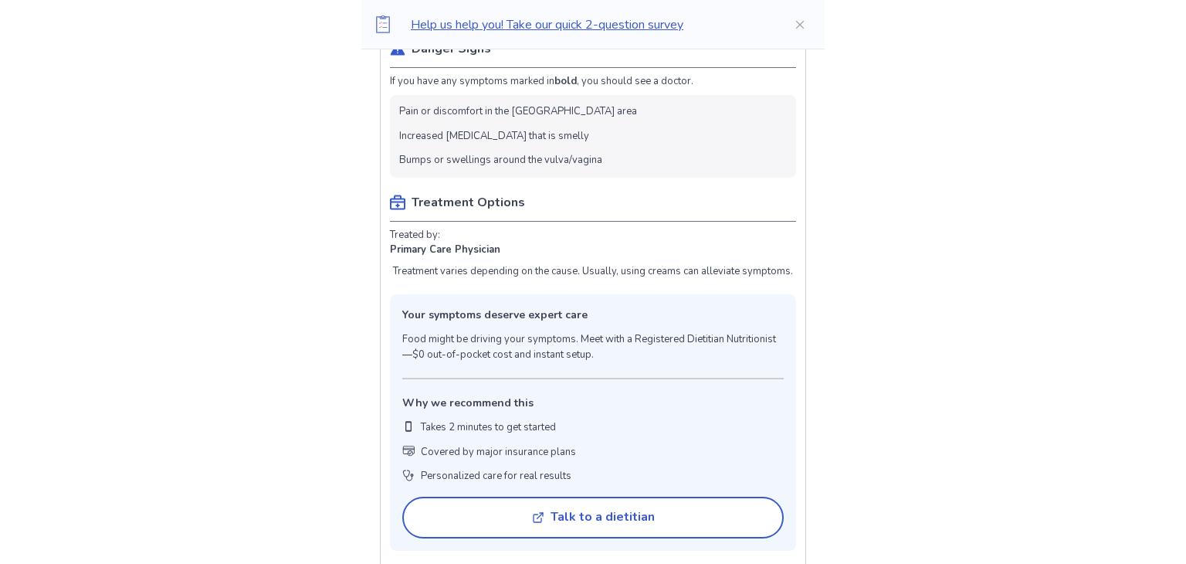
scroll to position [0, 0]
